Goal: Information Seeking & Learning: Find specific page/section

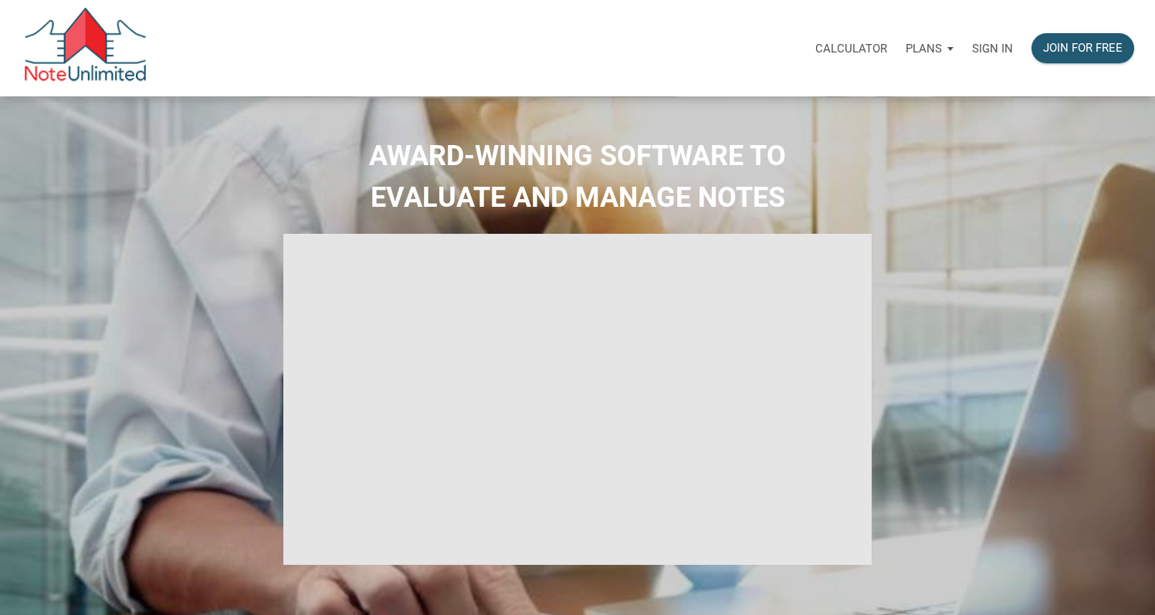
type input "Introduction to new features"
select select
click at [980, 49] on p "Sign in" at bounding box center [992, 49] width 41 height 14
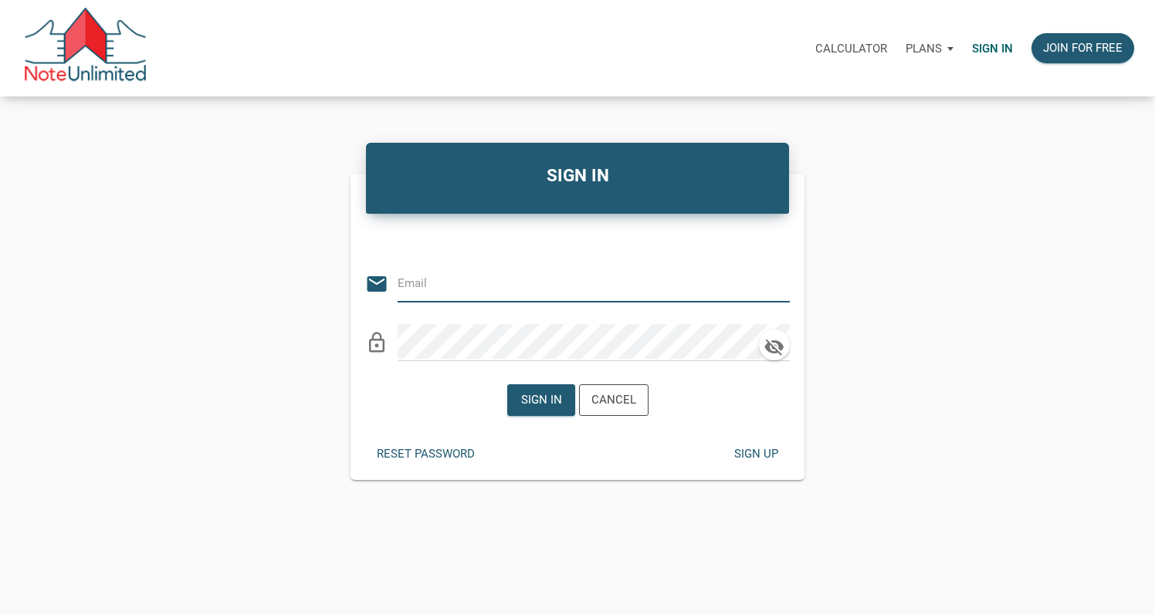
type input "[EMAIL_ADDRESS][DOMAIN_NAME]"
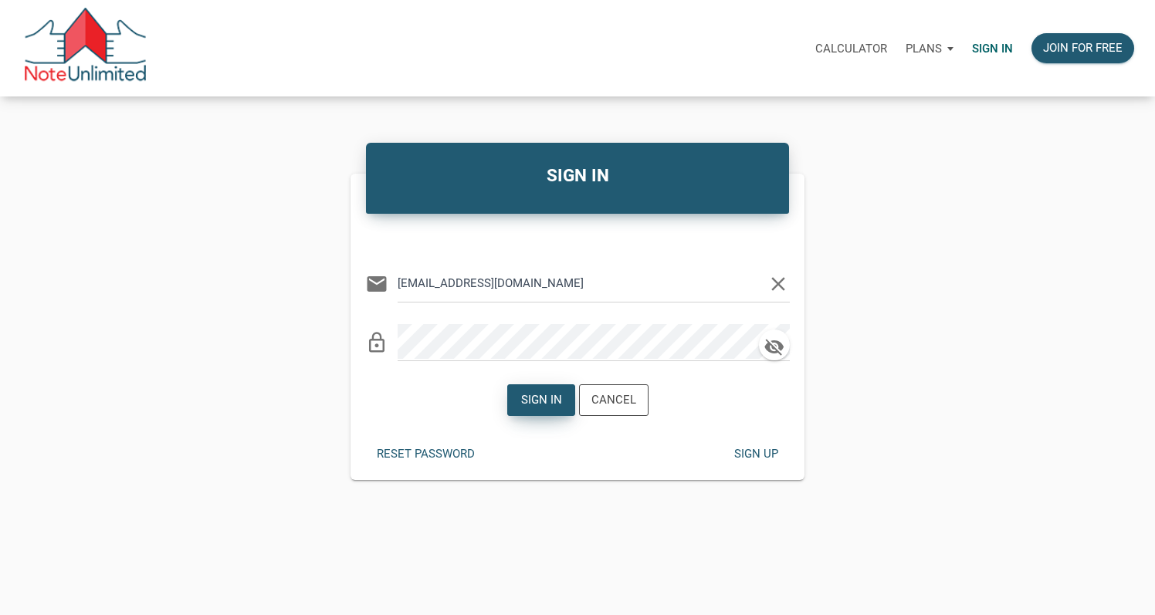
click at [533, 391] on div "Sign in" at bounding box center [540, 400] width 41 height 18
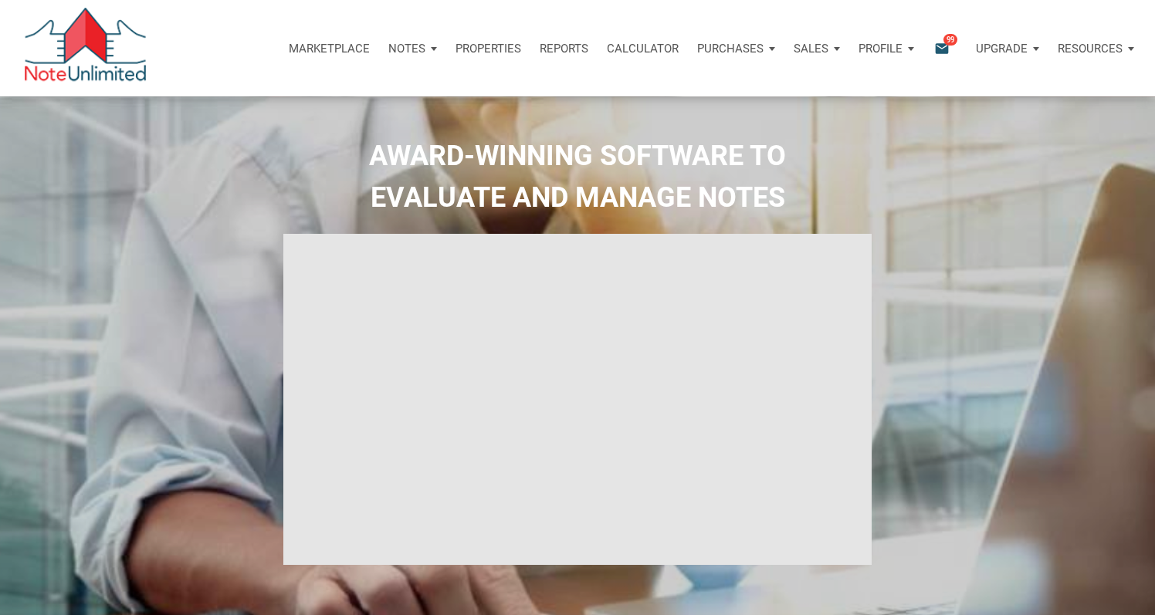
type input "Introduction to new features"
select select
click at [228, 388] on div "AWARD-WINNING SOFTWARE TO EVALUATE AND MANAGE NOTES" at bounding box center [577, 388] width 1147 height 507
click at [943, 46] on icon "email" at bounding box center [942, 48] width 19 height 18
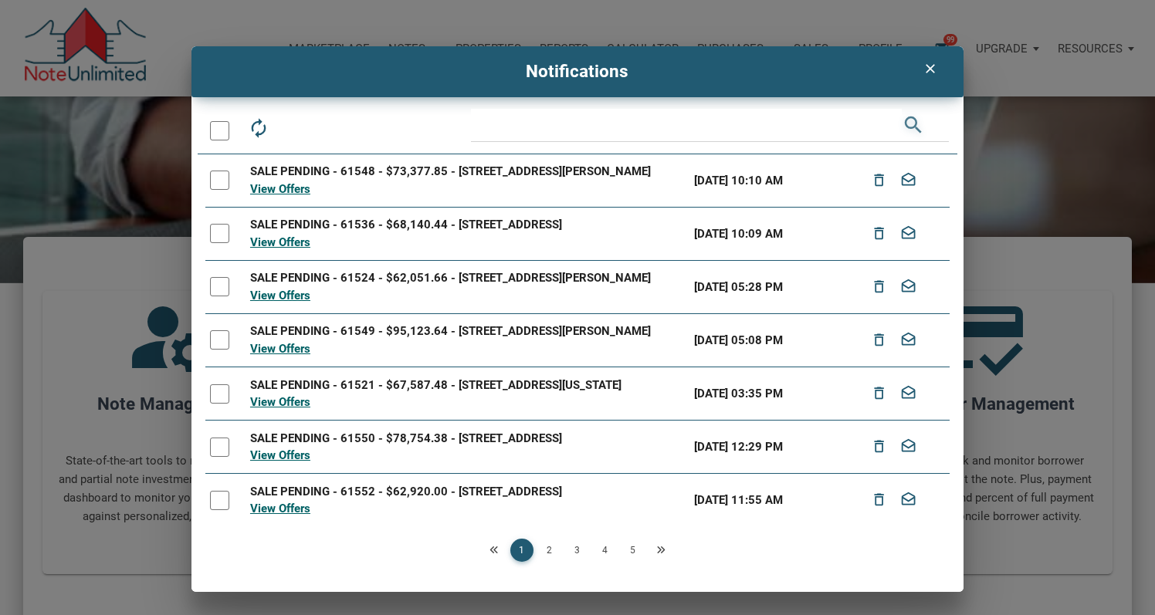
click at [905, 120] on icon "search" at bounding box center [913, 125] width 23 height 33
click at [909, 120] on icon "search" at bounding box center [913, 125] width 23 height 33
click at [819, 125] on input "text" at bounding box center [686, 125] width 430 height 33
type input "[GEOGRAPHIC_DATA]"
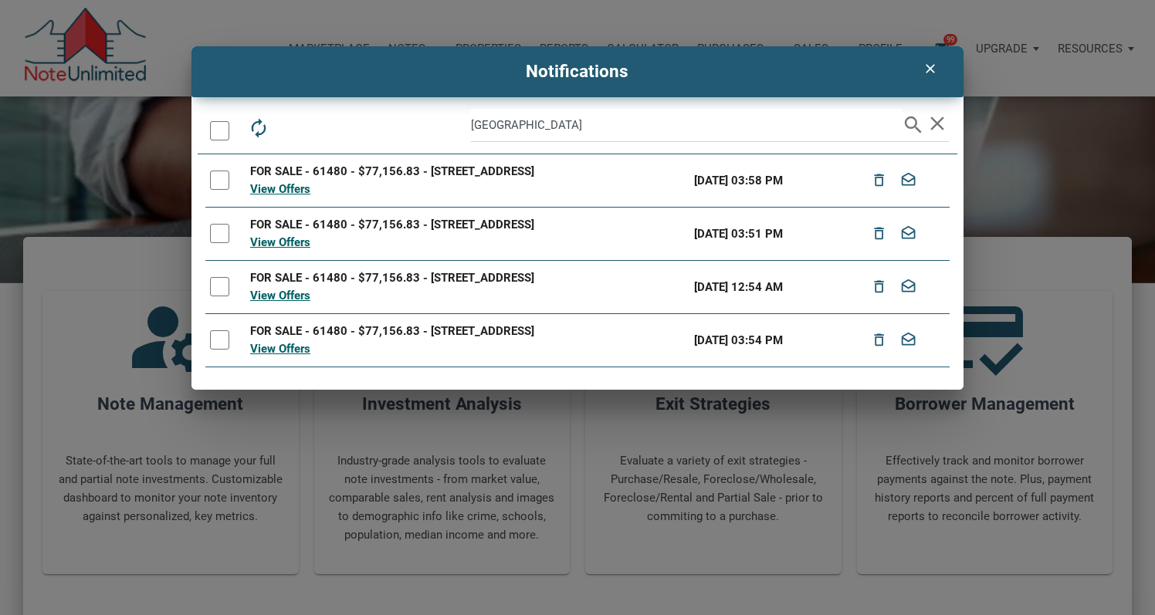
drag, startPoint x: 680, startPoint y: 169, endPoint x: 248, endPoint y: 171, distance: 432.3
click at [249, 171] on td "FOR SALE - 61480 - $77,156.83 - [STREET_ADDRESS] View Offers" at bounding box center [467, 180] width 444 height 53
copy div "FOR SALE - 61480 - $77,156.83 - [STREET_ADDRESS]"
click at [395, 252] on td "FOR SALE - 61480 - $77,156.83 - [STREET_ADDRESS] View Offers" at bounding box center [467, 233] width 444 height 53
click at [928, 70] on icon "clear" at bounding box center [930, 68] width 19 height 15
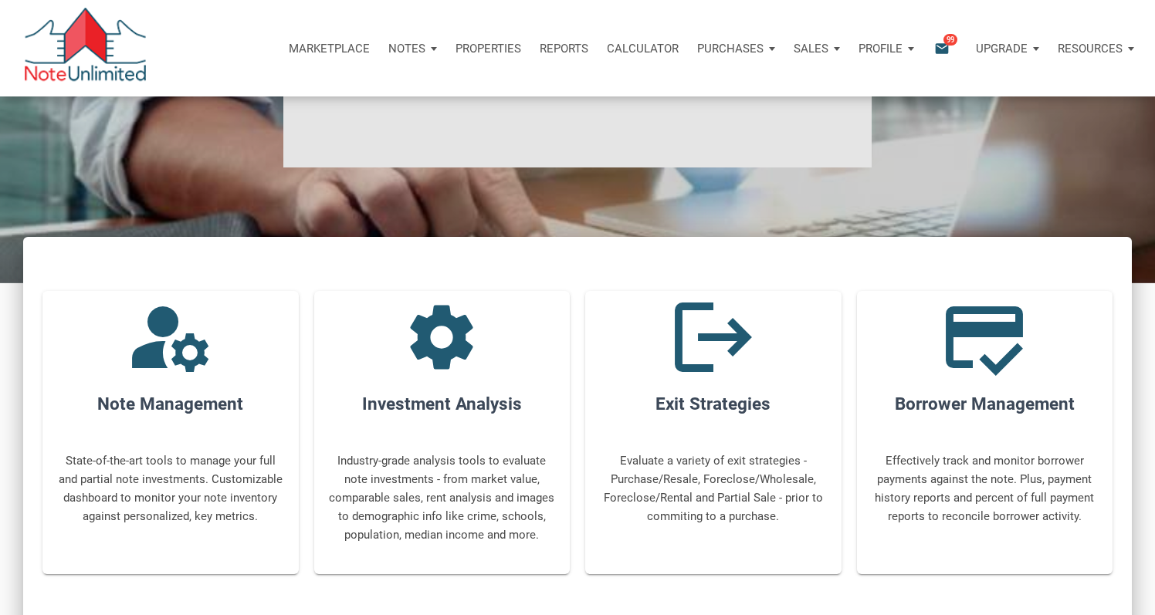
click at [942, 46] on icon "email" at bounding box center [942, 48] width 19 height 18
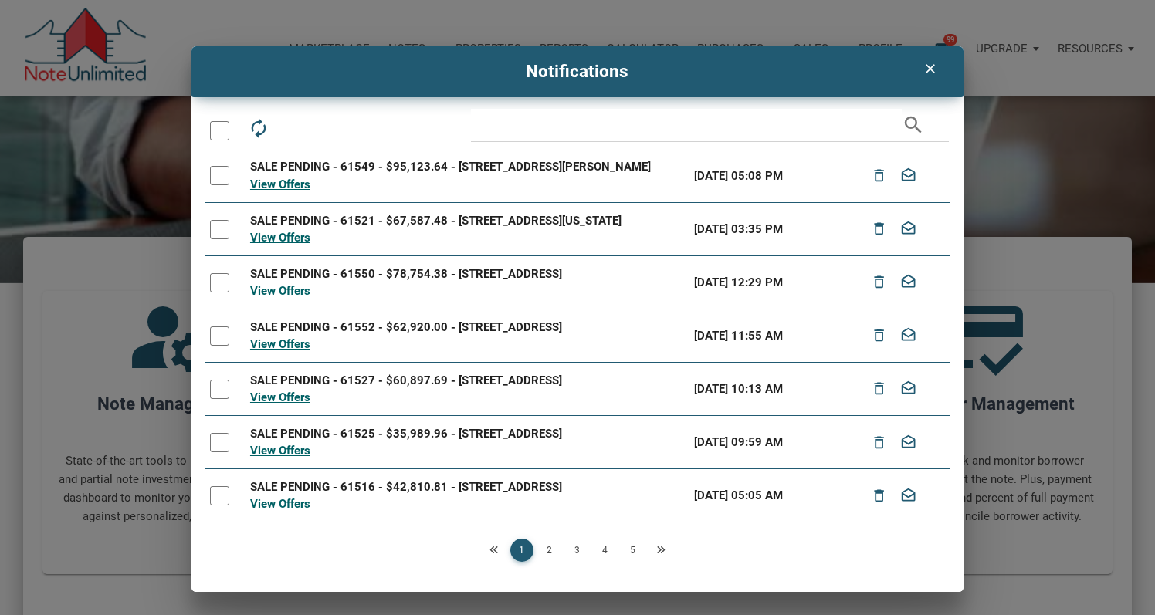
scroll to position [544, 0]
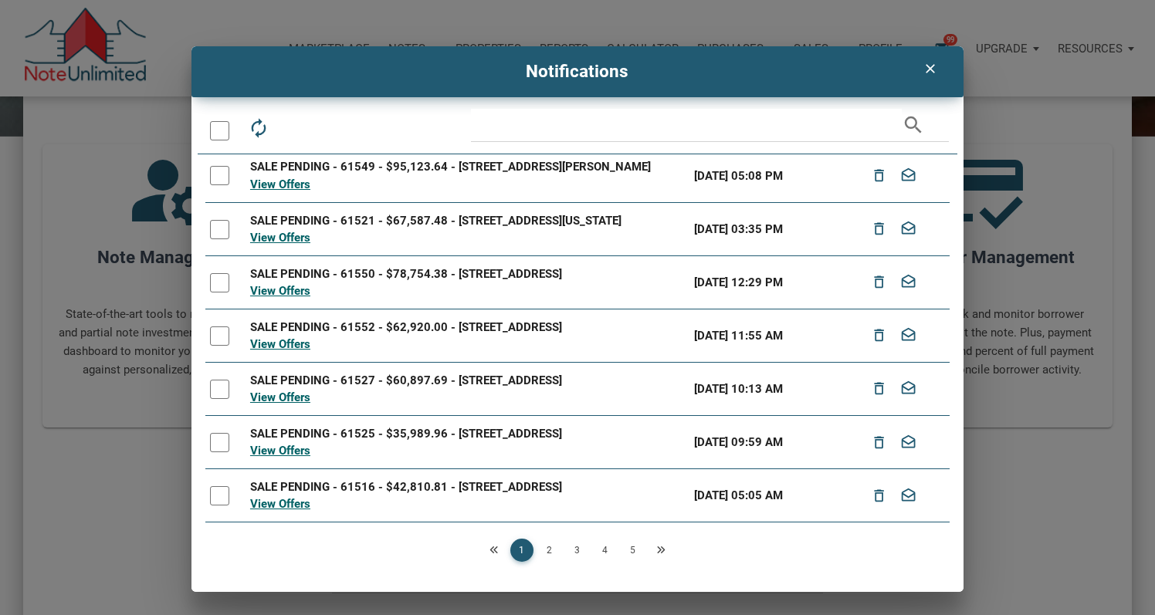
click at [551, 549] on link "2" at bounding box center [549, 550] width 23 height 23
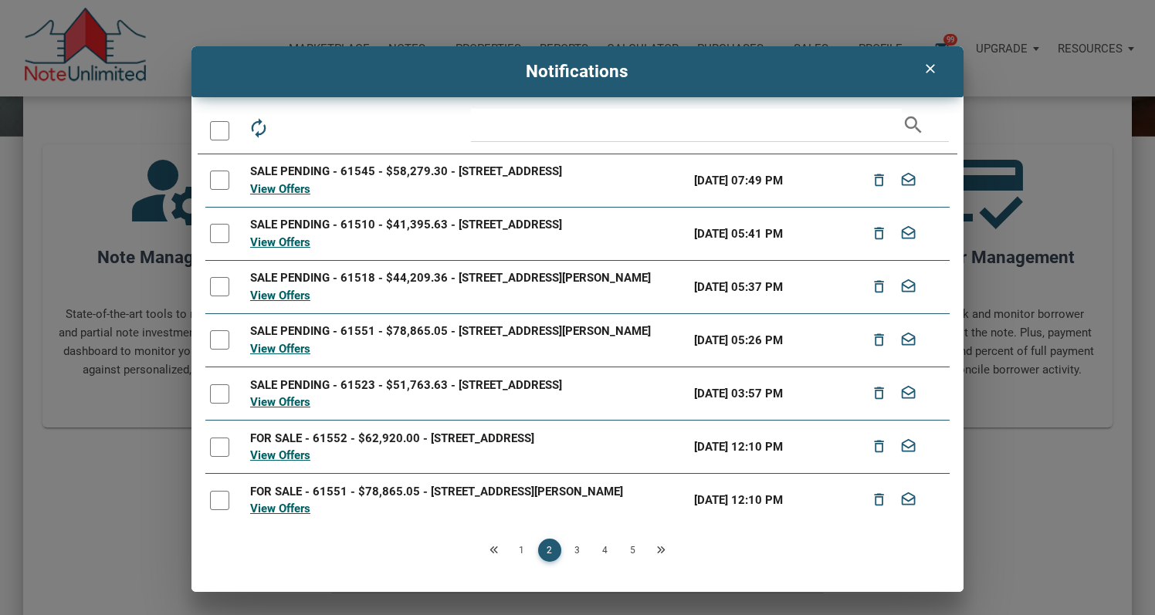
click at [571, 550] on link "3" at bounding box center [577, 550] width 23 height 23
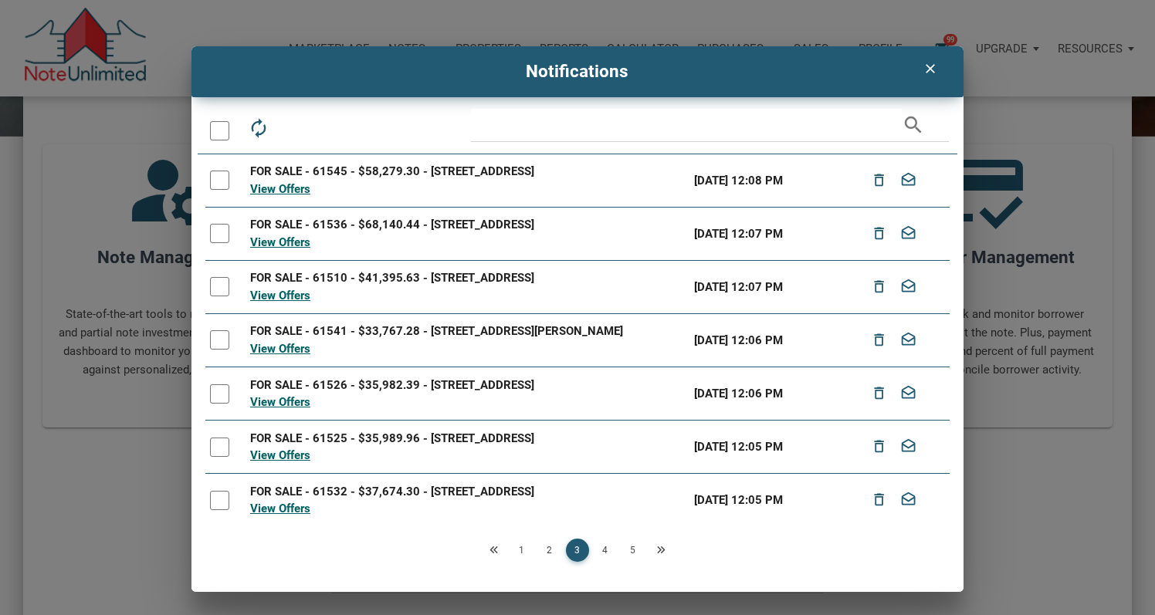
click at [609, 549] on link "4" at bounding box center [605, 550] width 23 height 23
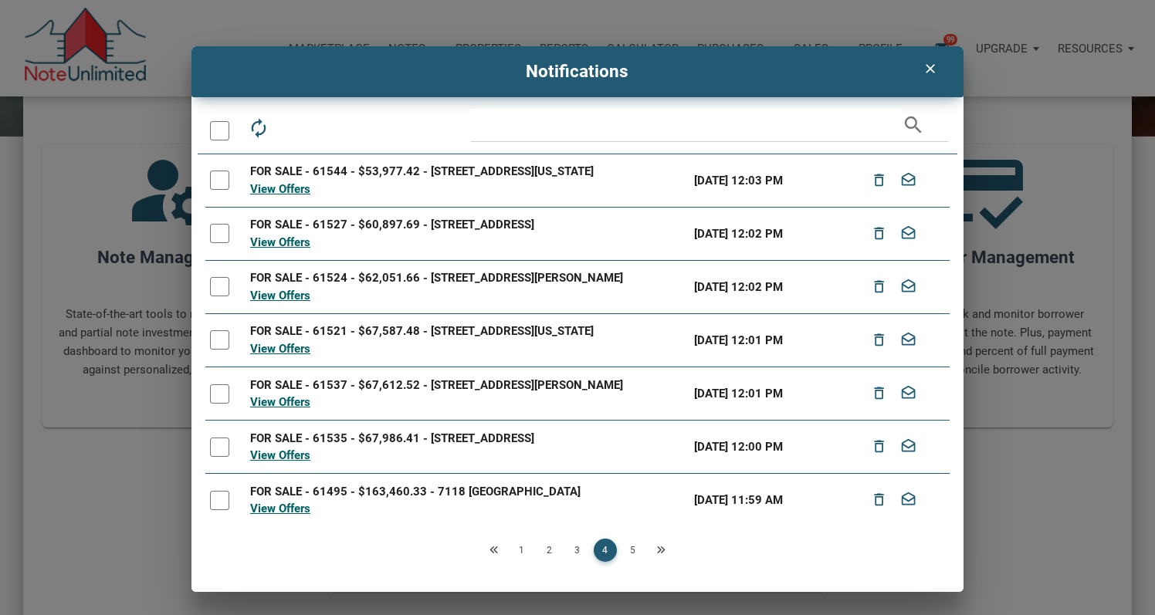
click at [625, 552] on link "5" at bounding box center [632, 550] width 23 height 23
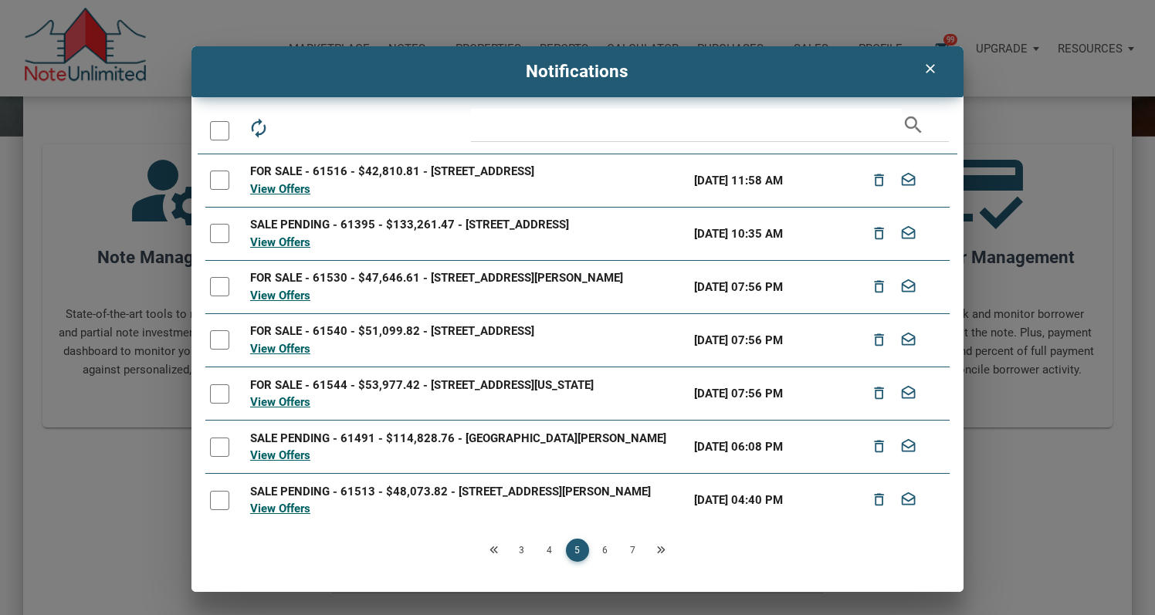
click at [634, 550] on link "7" at bounding box center [632, 550] width 23 height 23
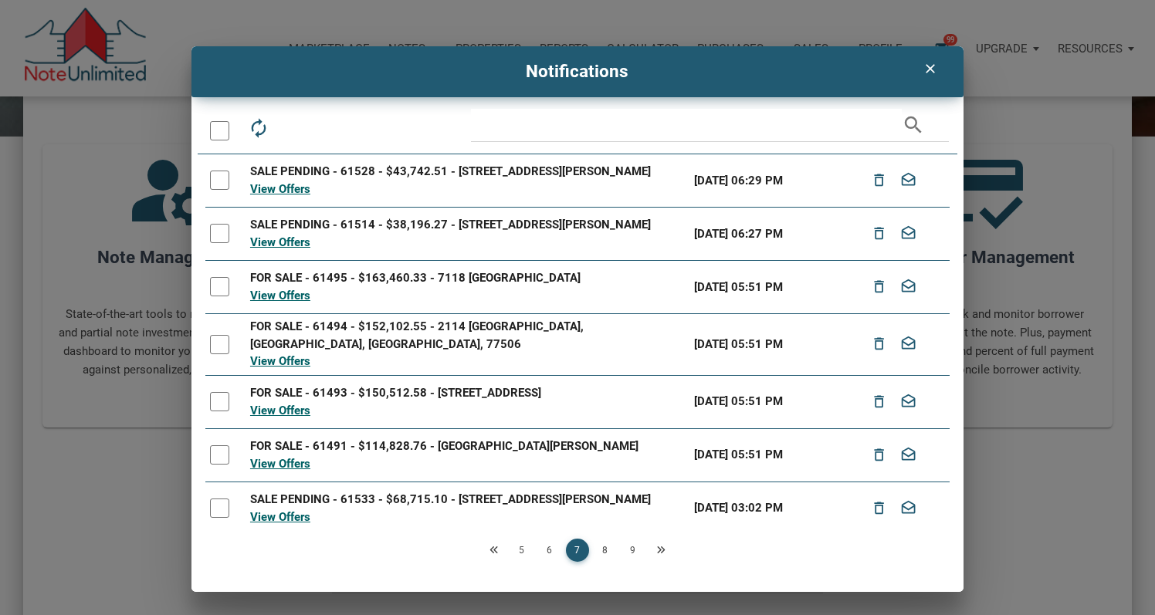
click at [633, 550] on link "9" at bounding box center [632, 550] width 23 height 23
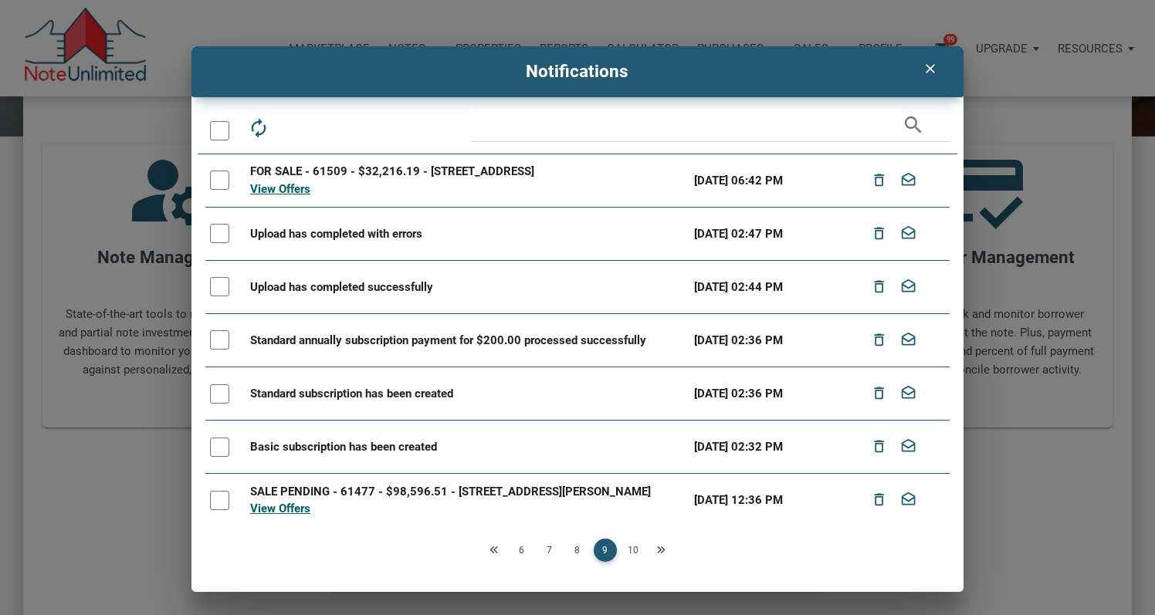
click at [635, 553] on link "10" at bounding box center [632, 550] width 23 height 23
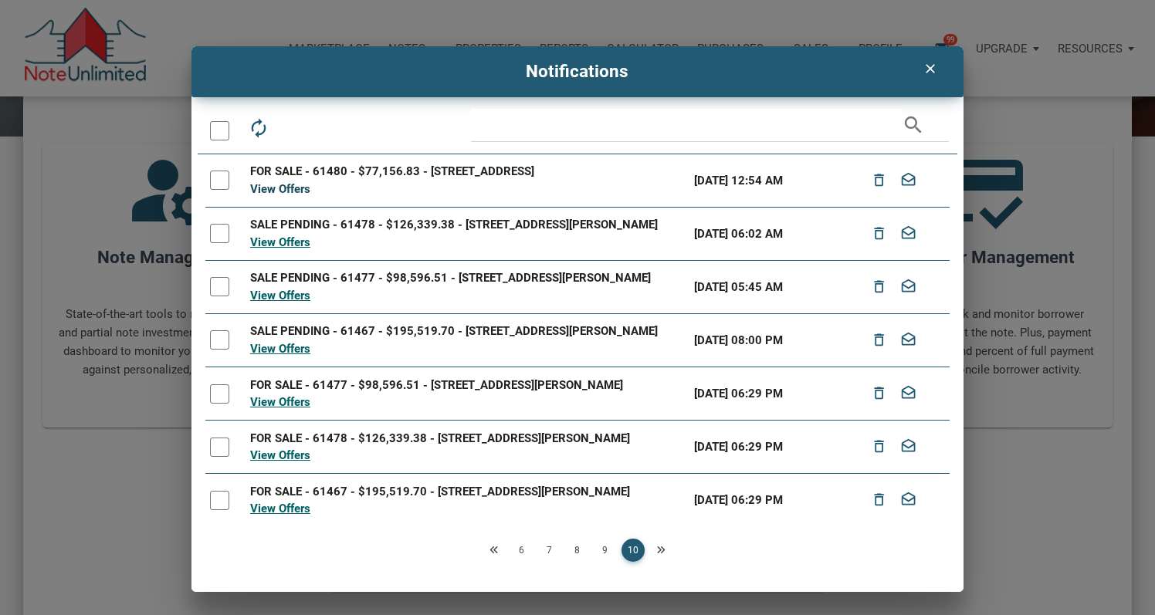
click at [291, 188] on link "View Offers" at bounding box center [280, 189] width 60 height 14
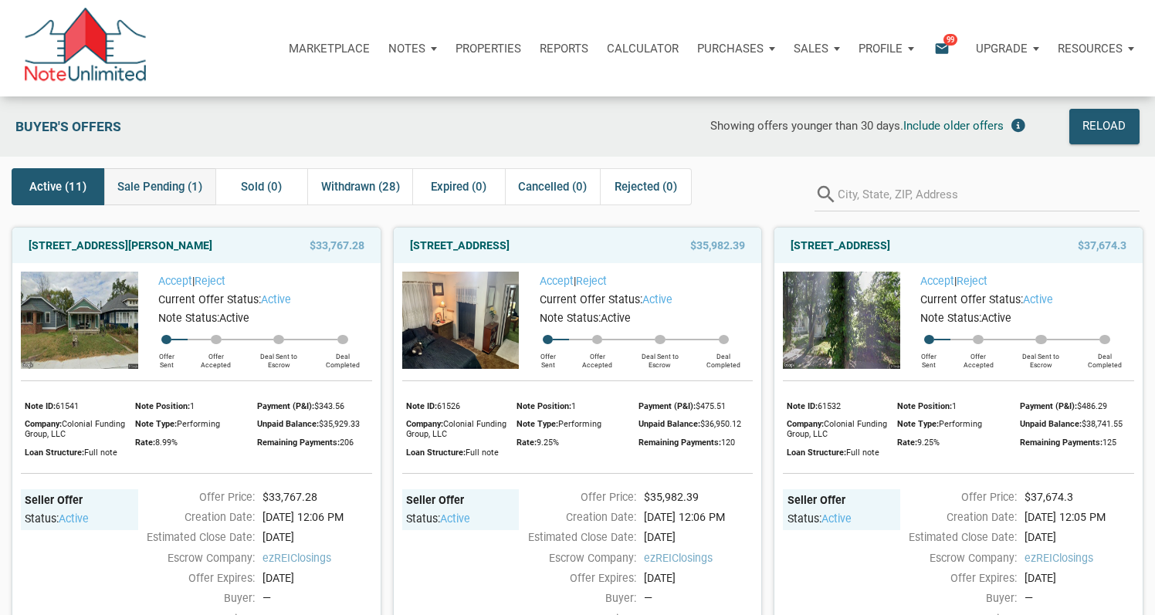
click at [157, 189] on span "Sale Pending (1)" at bounding box center [159, 187] width 85 height 19
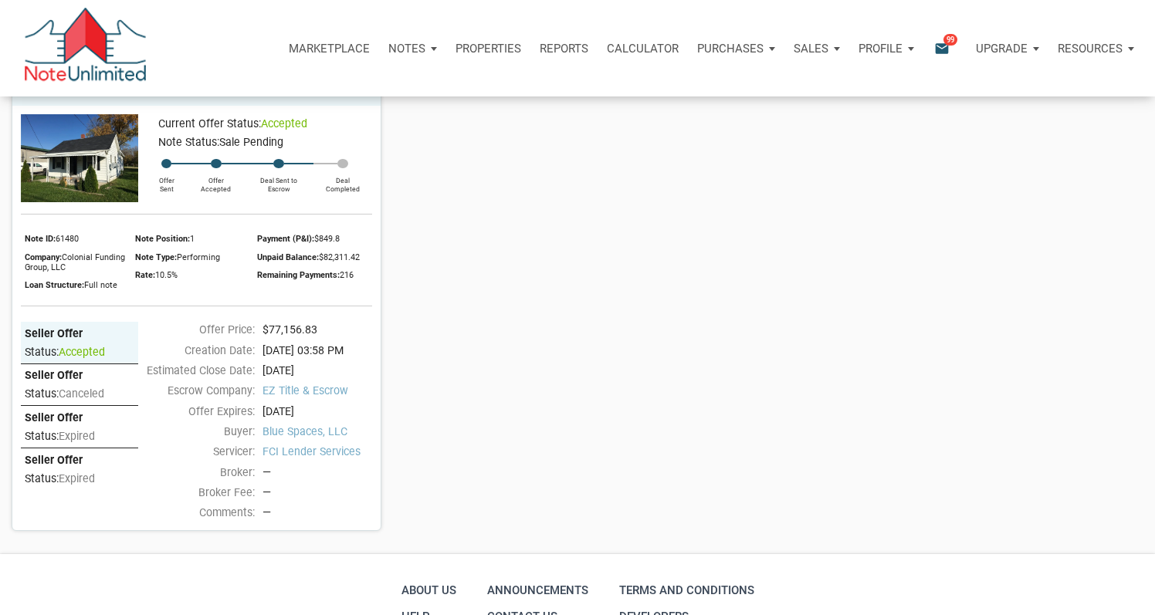
scroll to position [160, 0]
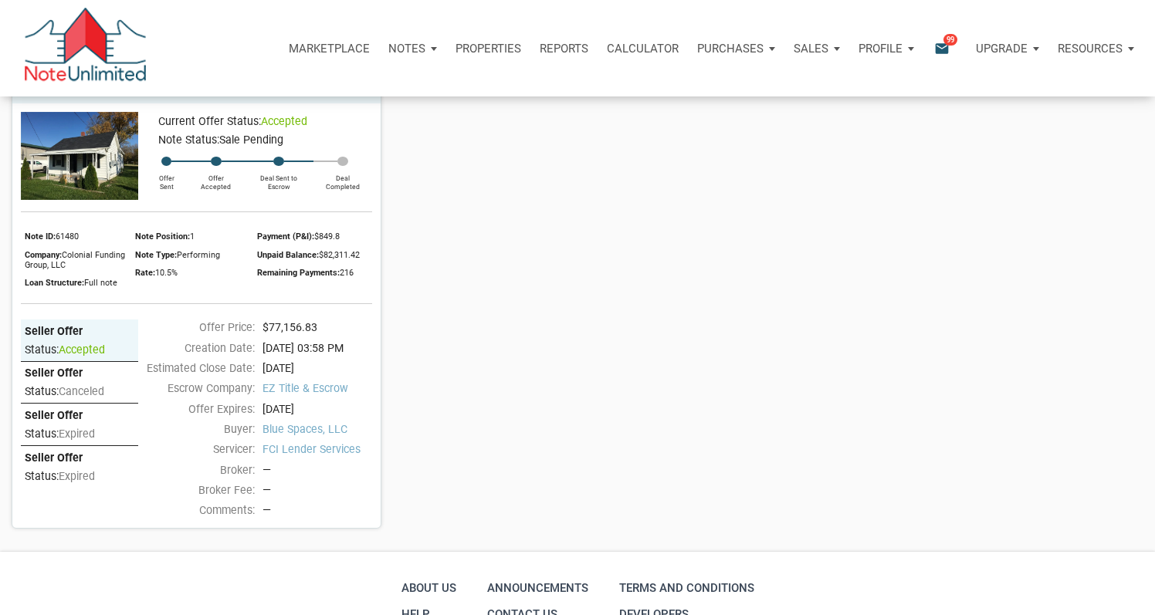
click at [940, 41] on icon "email" at bounding box center [942, 48] width 19 height 18
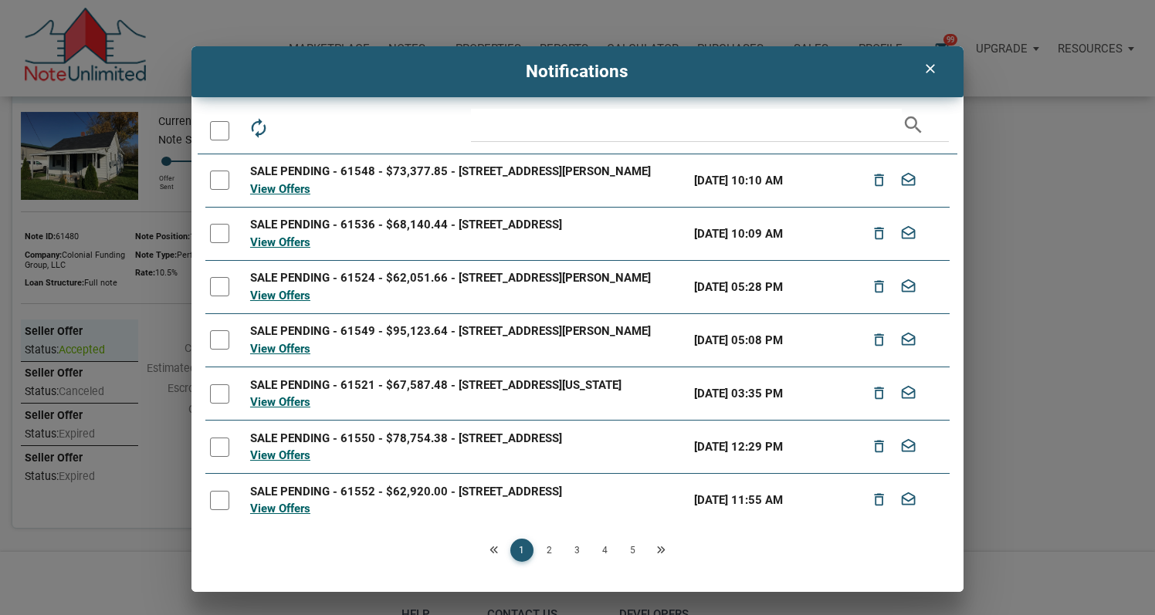
click at [927, 66] on icon "clear" at bounding box center [930, 68] width 19 height 15
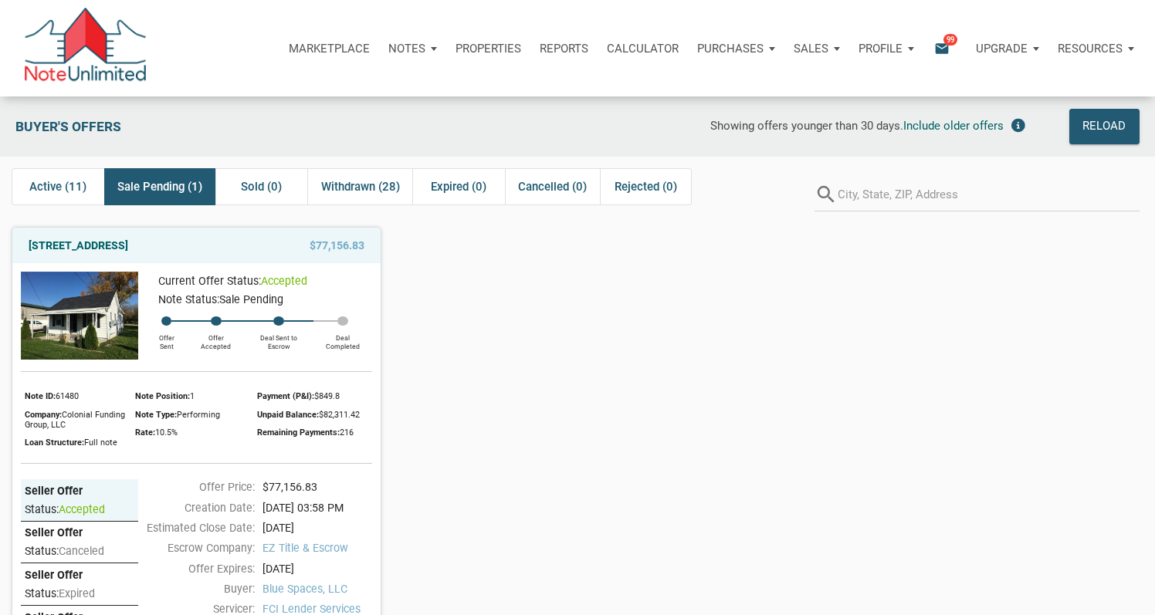
scroll to position [0, 0]
click at [944, 41] on span "99" at bounding box center [950, 39] width 14 height 12
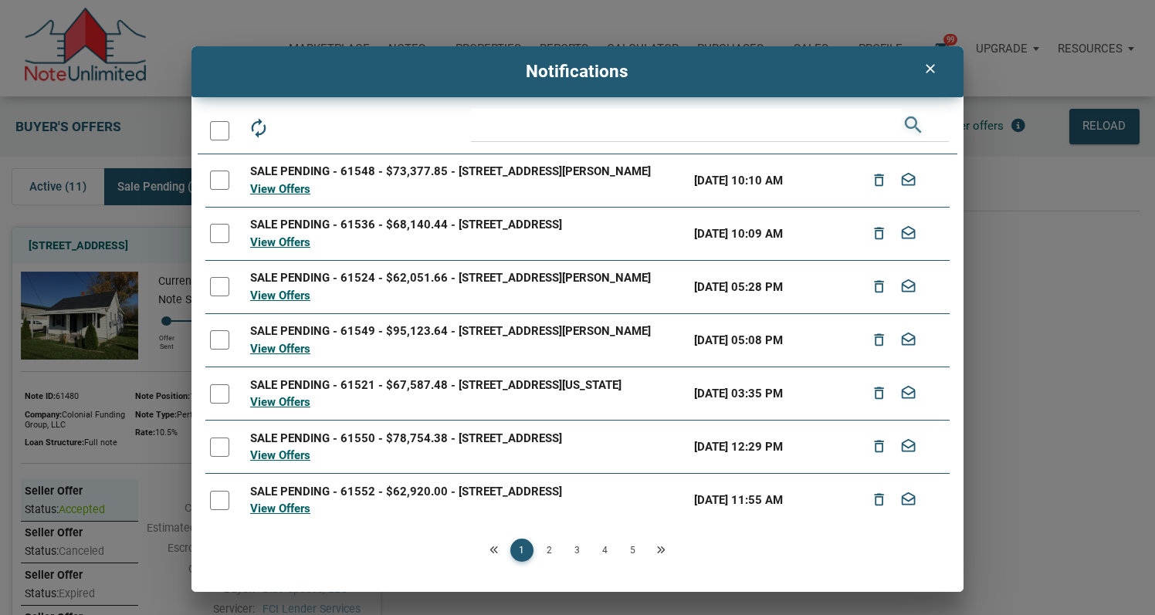
click at [918, 124] on icon "search" at bounding box center [913, 125] width 23 height 33
click at [906, 124] on icon "search" at bounding box center [913, 125] width 23 height 33
click at [845, 127] on input "text" at bounding box center [686, 125] width 430 height 33
type input "[GEOGRAPHIC_DATA]"
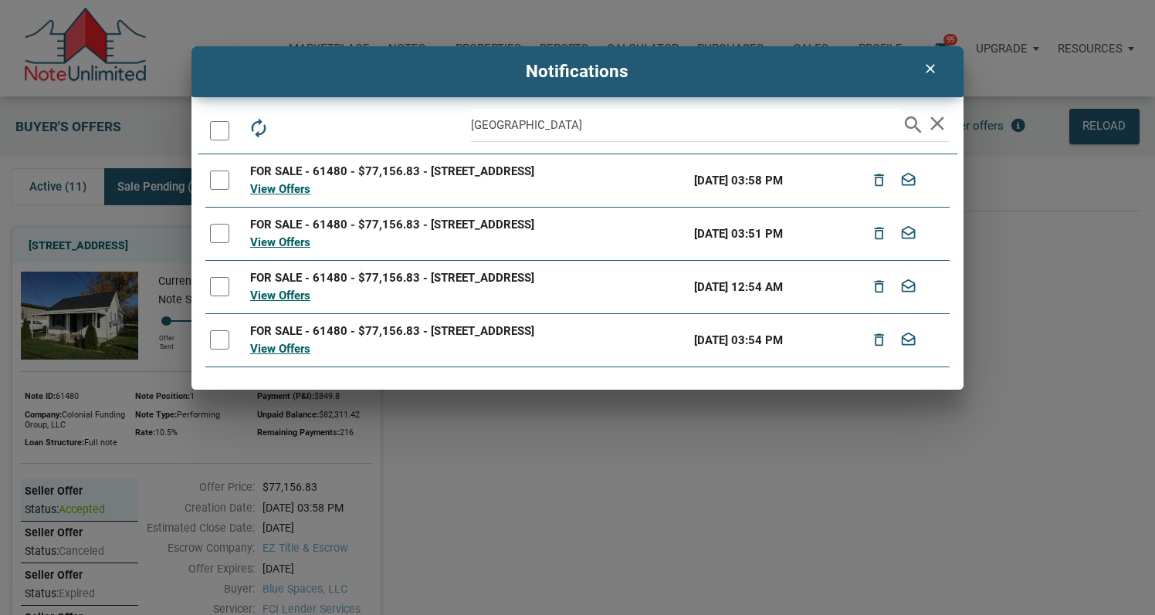
click at [493, 475] on div "clear Notifications autorenew delete_outline drafts email arlington search clea…" at bounding box center [577, 307] width 1155 height 615
click at [933, 68] on icon "clear" at bounding box center [930, 68] width 19 height 15
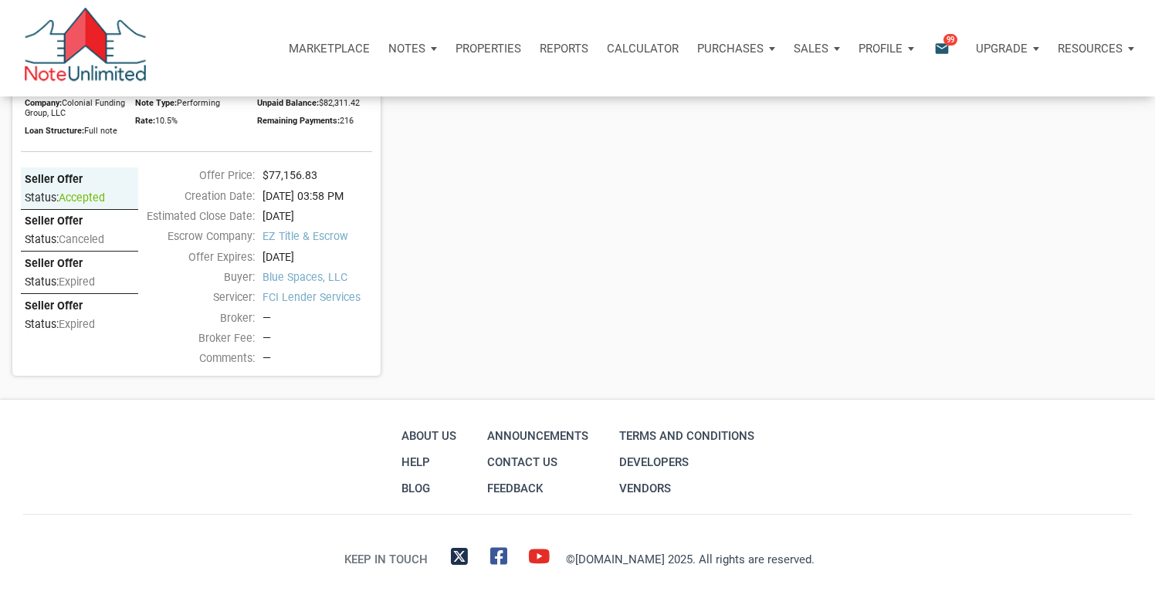
scroll to position [316, 0]
